Goal: Find contact information: Find contact information

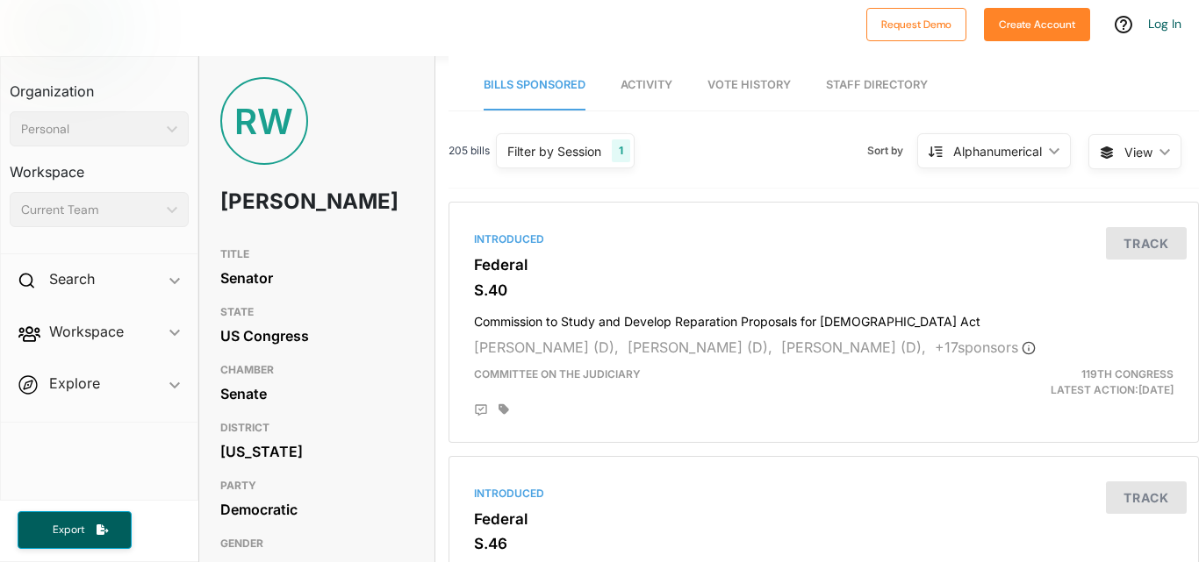
scroll to position [234, 0]
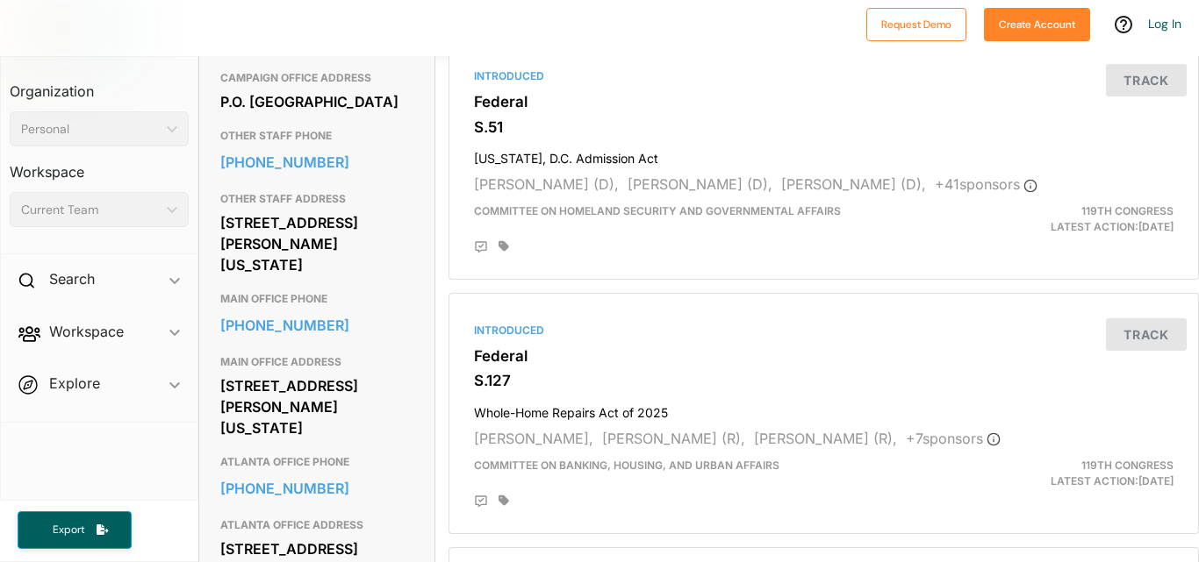
scroll to position [702, 0]
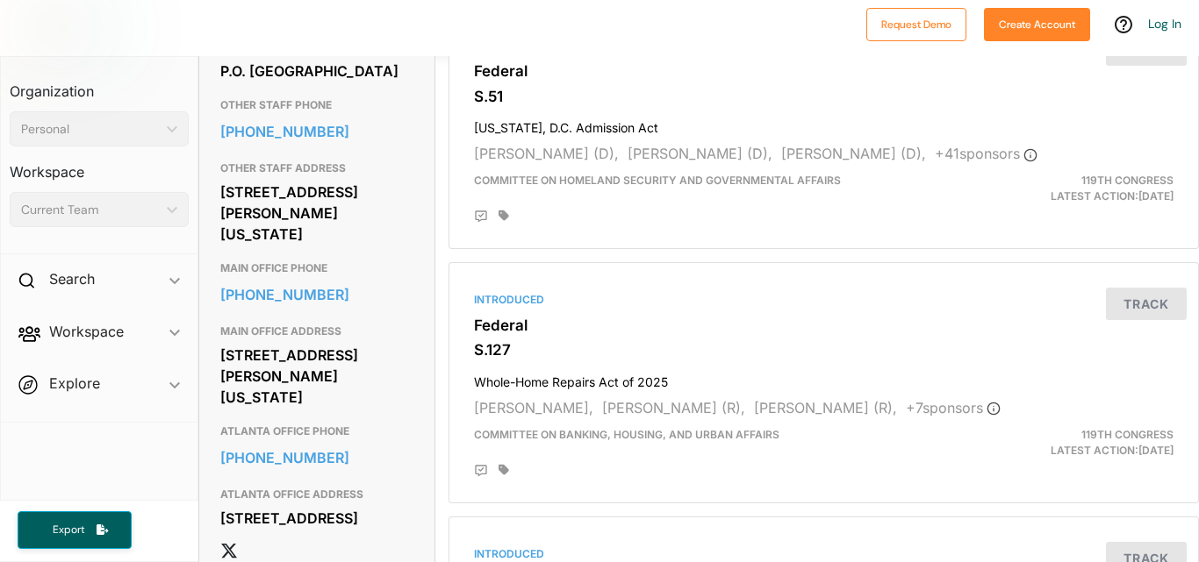
drag, startPoint x: 276, startPoint y: 200, endPoint x: 211, endPoint y: 247, distance: 80.4
click at [211, 247] on div "Contact Info EMAIL https://www.warnock.senate.gov/contact/contact-form/ CAMPAIG…" at bounding box center [316, 248] width 235 height 693
drag, startPoint x: 216, startPoint y: 203, endPoint x: 322, endPoint y: 205, distance: 106.2
click at [322, 205] on div "Contact Info EMAIL https://www.warnock.senate.gov/contact/contact-form/ CAMPAIG…" at bounding box center [316, 248] width 235 height 693
copy link "[PHONE_NUMBER]"
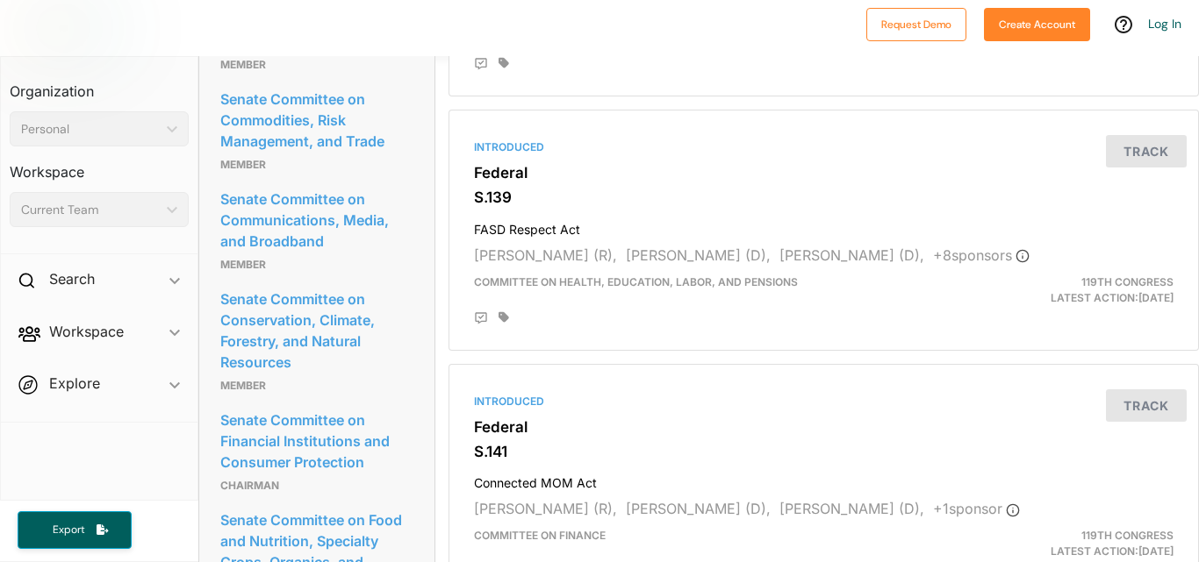
scroll to position [1414, 0]
